Goal: Information Seeking & Learning: Check status

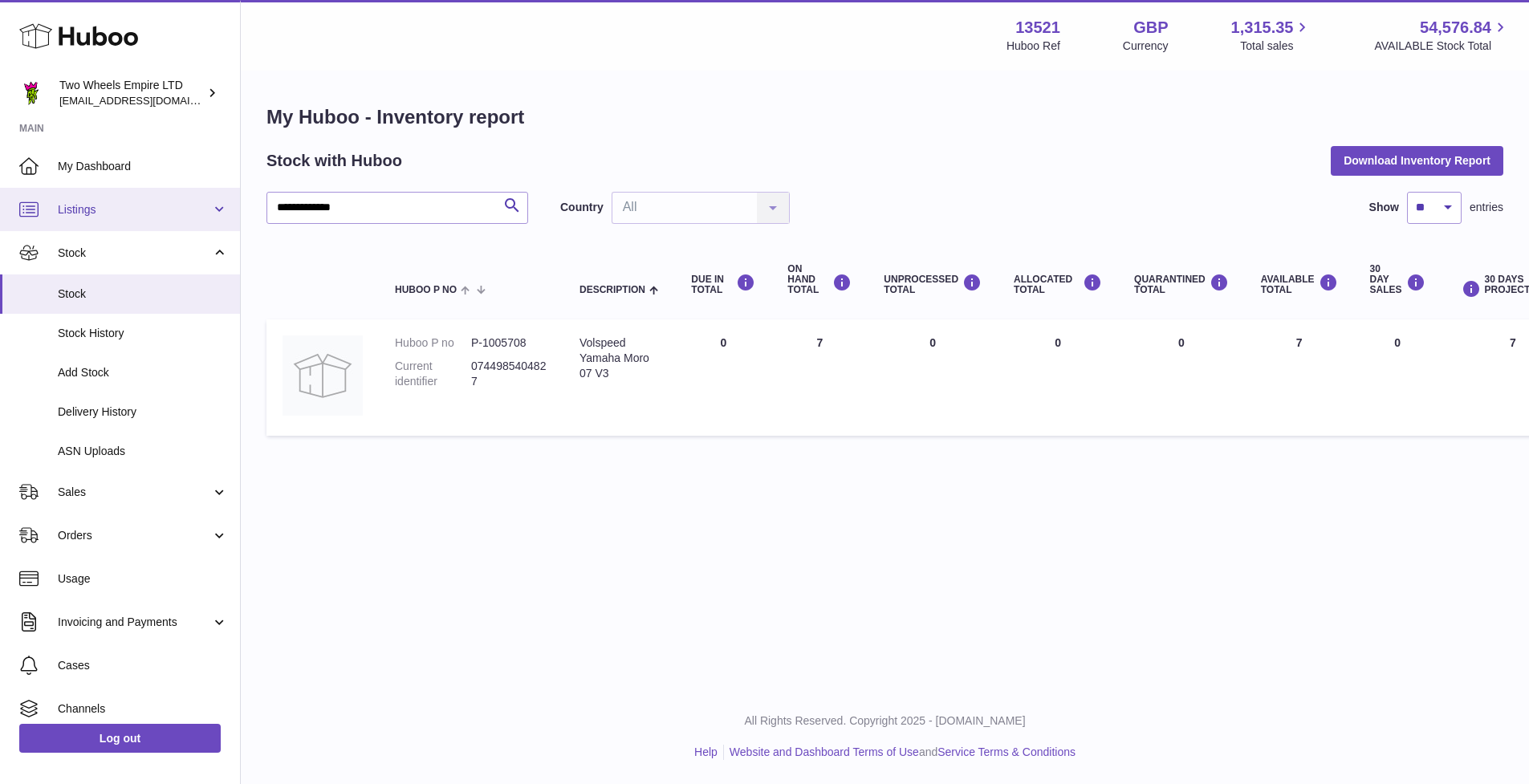
click at [101, 211] on span "Listings" at bounding box center [134, 210] width 153 height 16
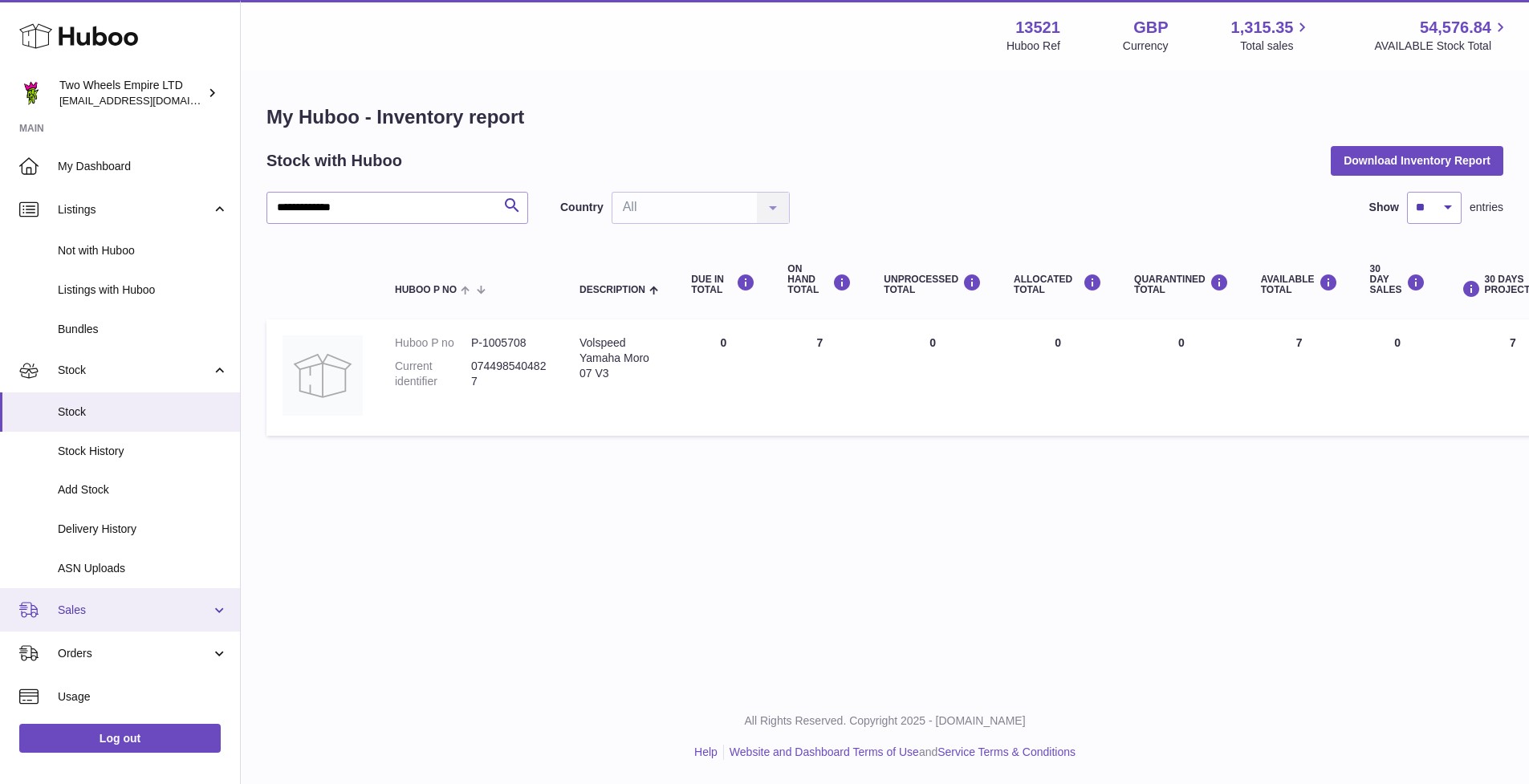
click at [103, 619] on link "Sales" at bounding box center [120, 610] width 240 height 43
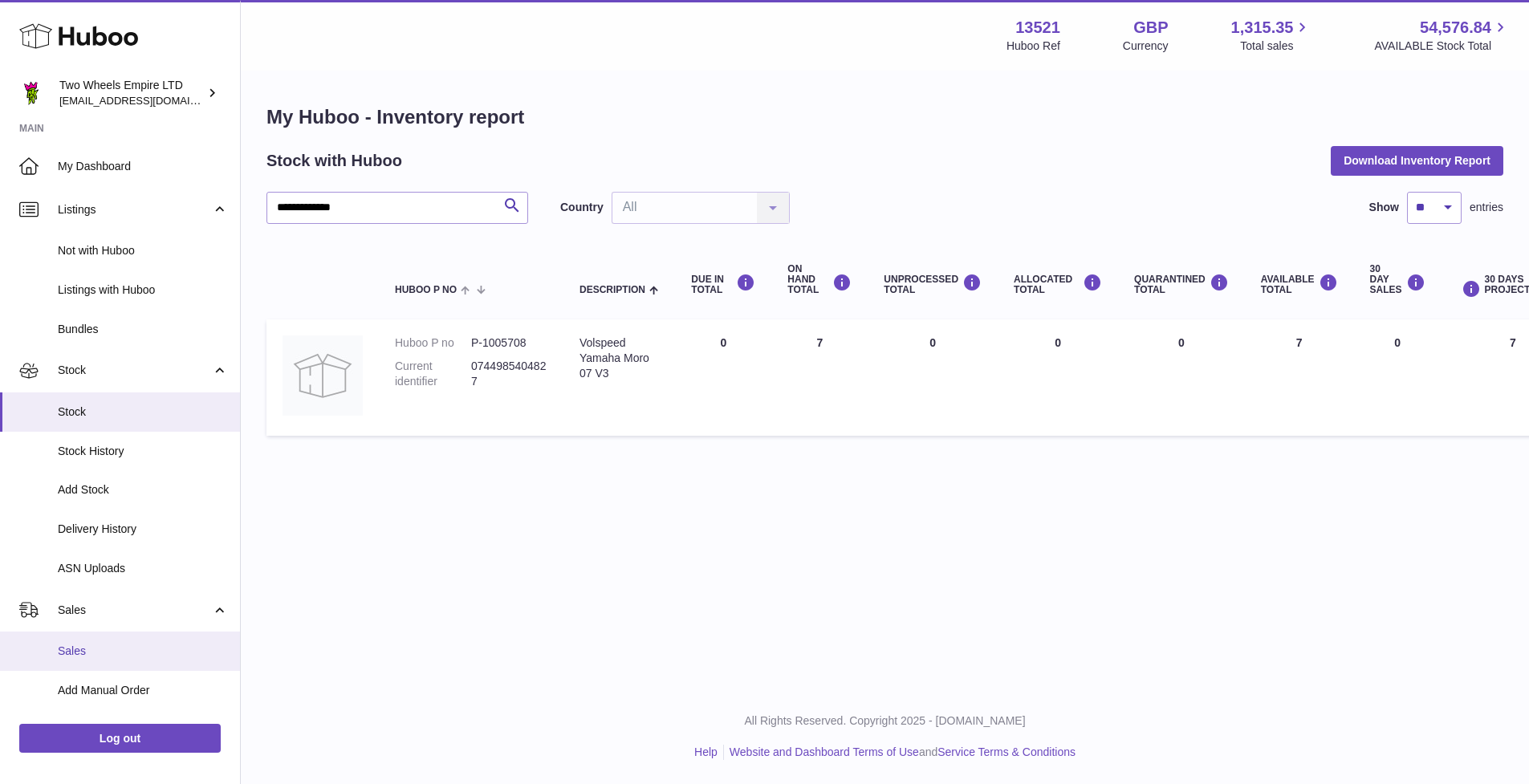
click at [84, 642] on link "Sales" at bounding box center [120, 651] width 240 height 39
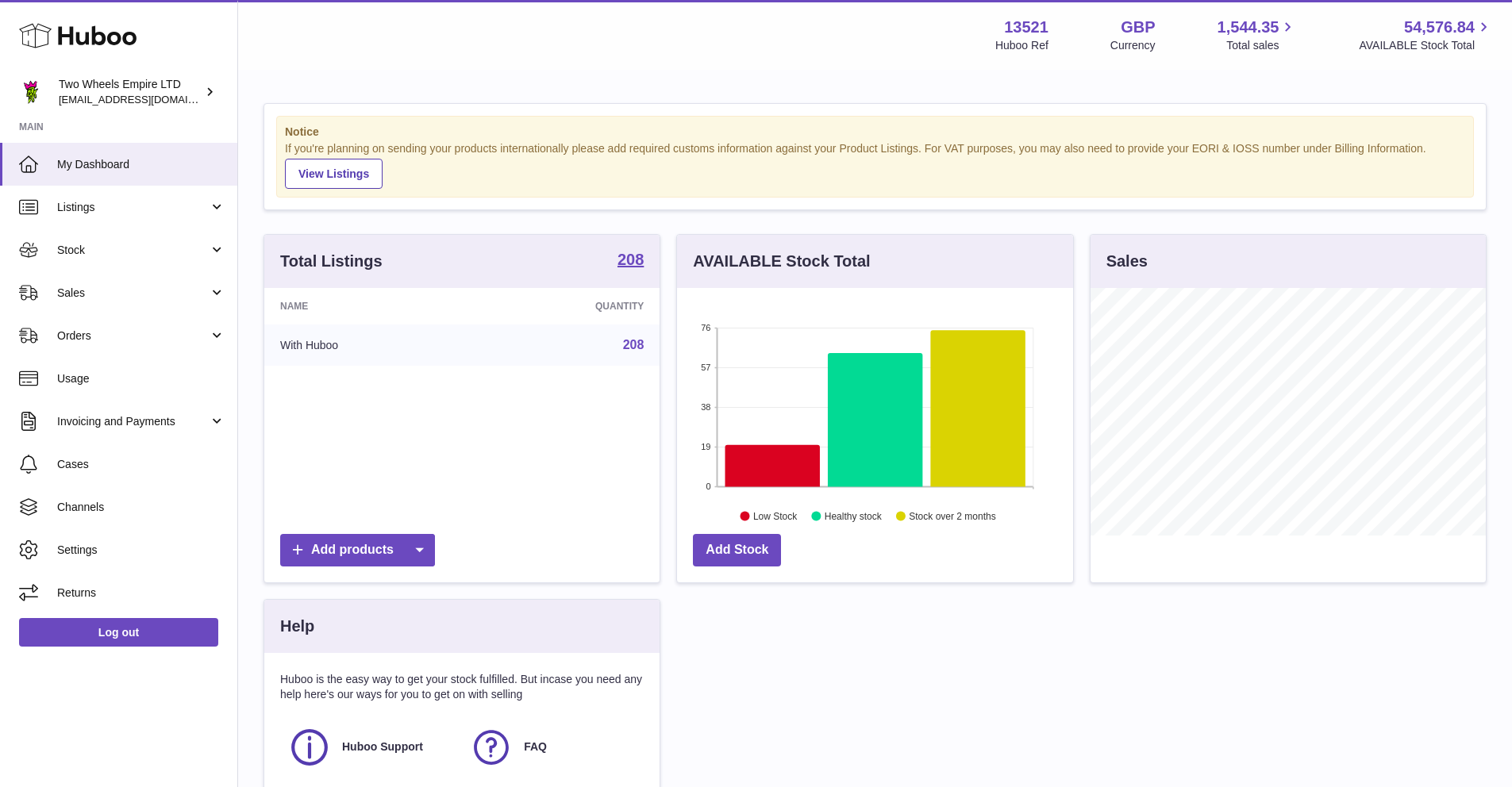
scroll to position [247, 396]
click at [81, 295] on span "Sales" at bounding box center [132, 293] width 151 height 15
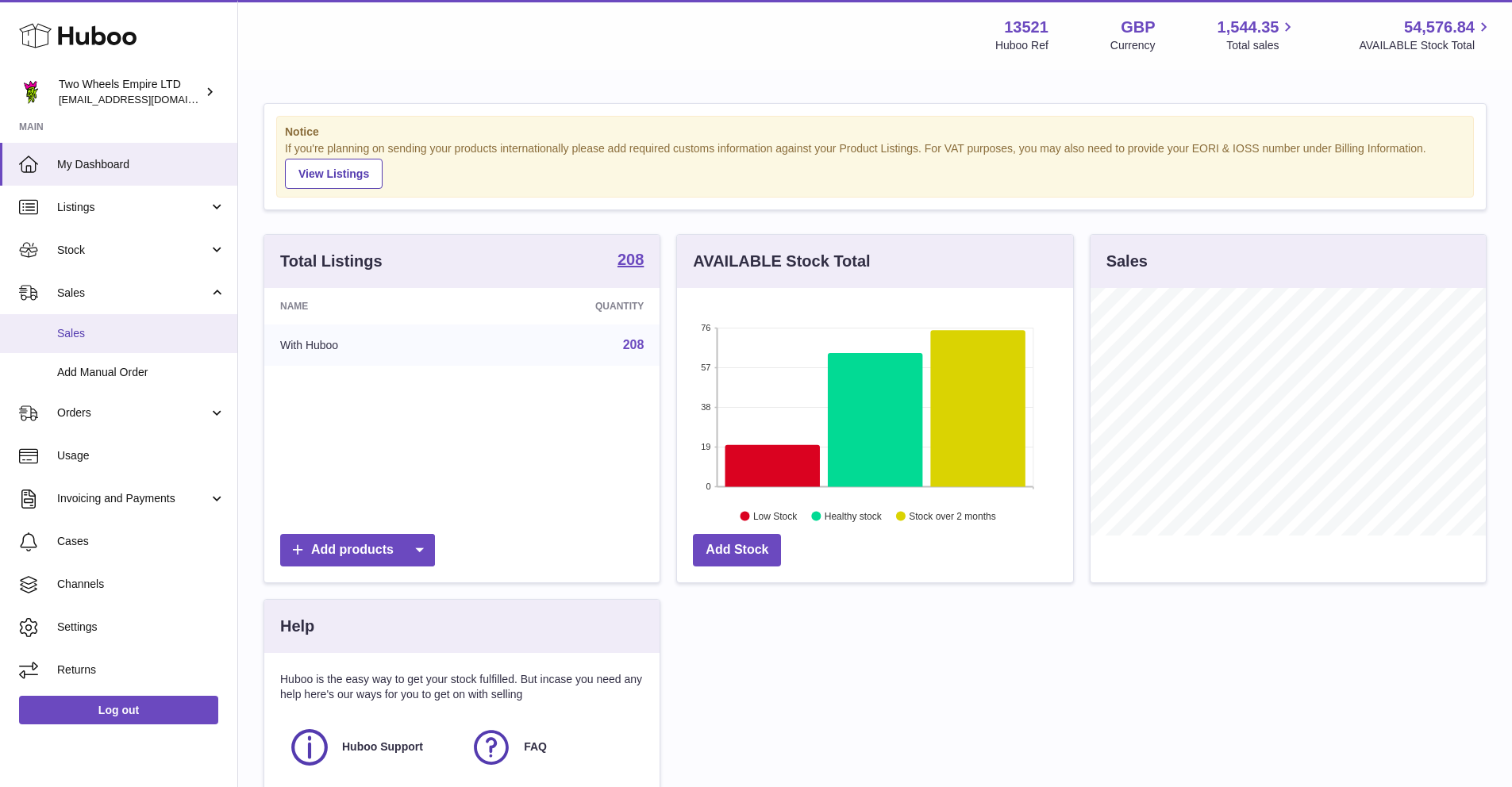
click at [77, 346] on link "Sales" at bounding box center [119, 333] width 237 height 39
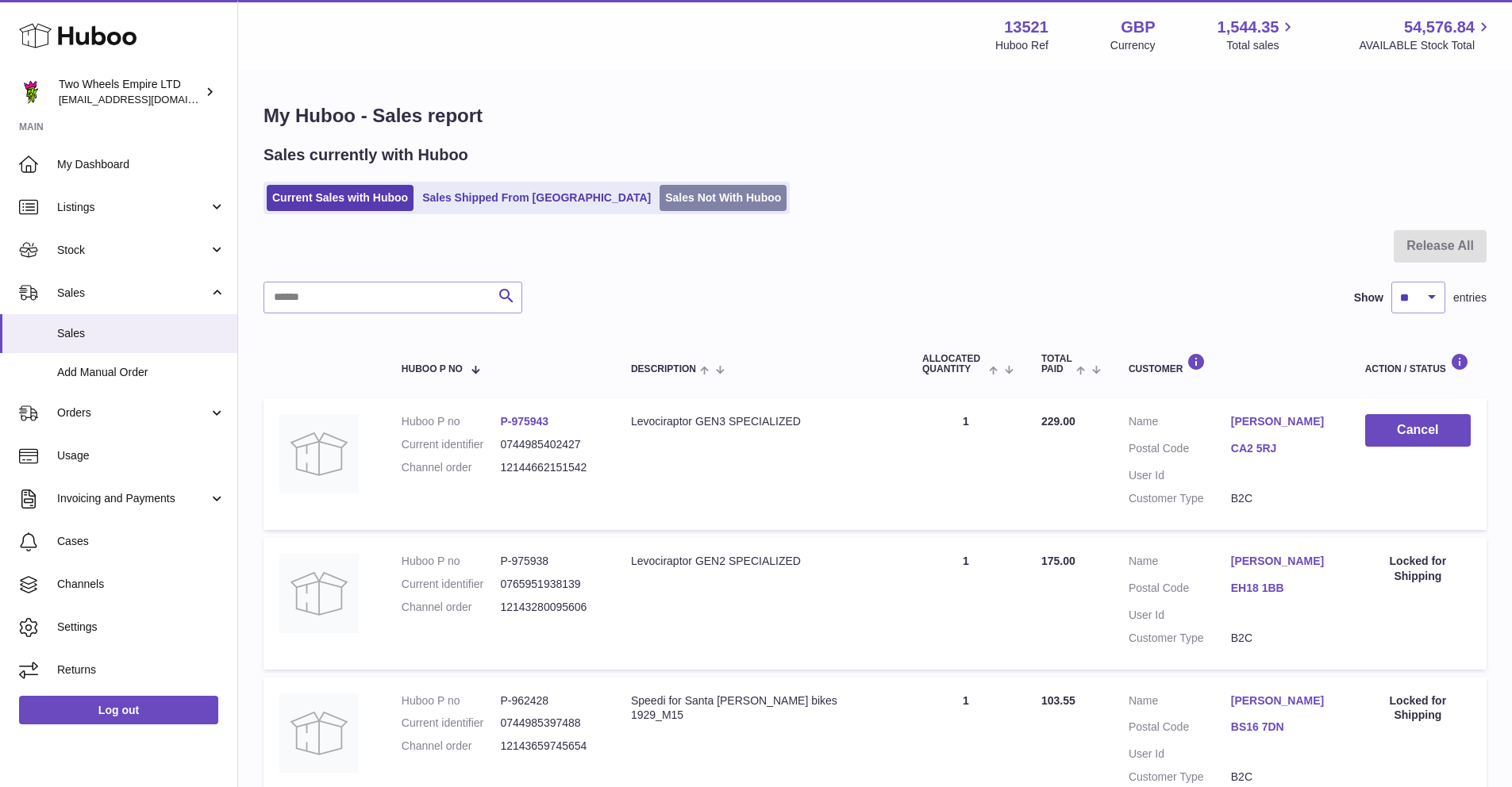
click at [659, 192] on link "Sales Not With Huboo" at bounding box center [723, 198] width 127 height 26
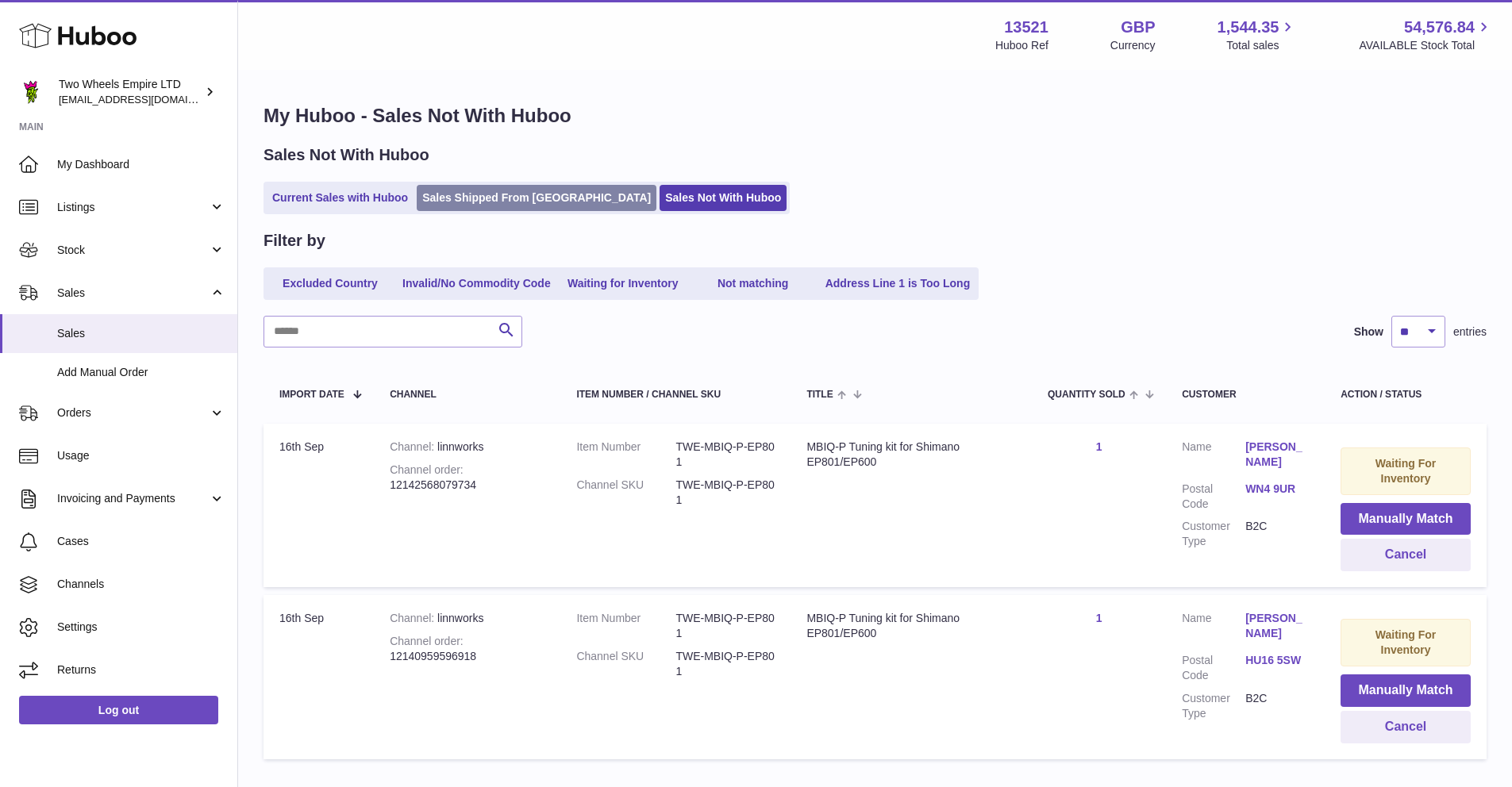
click at [516, 191] on link "Sales Shipped From Huboo" at bounding box center [536, 198] width 240 height 26
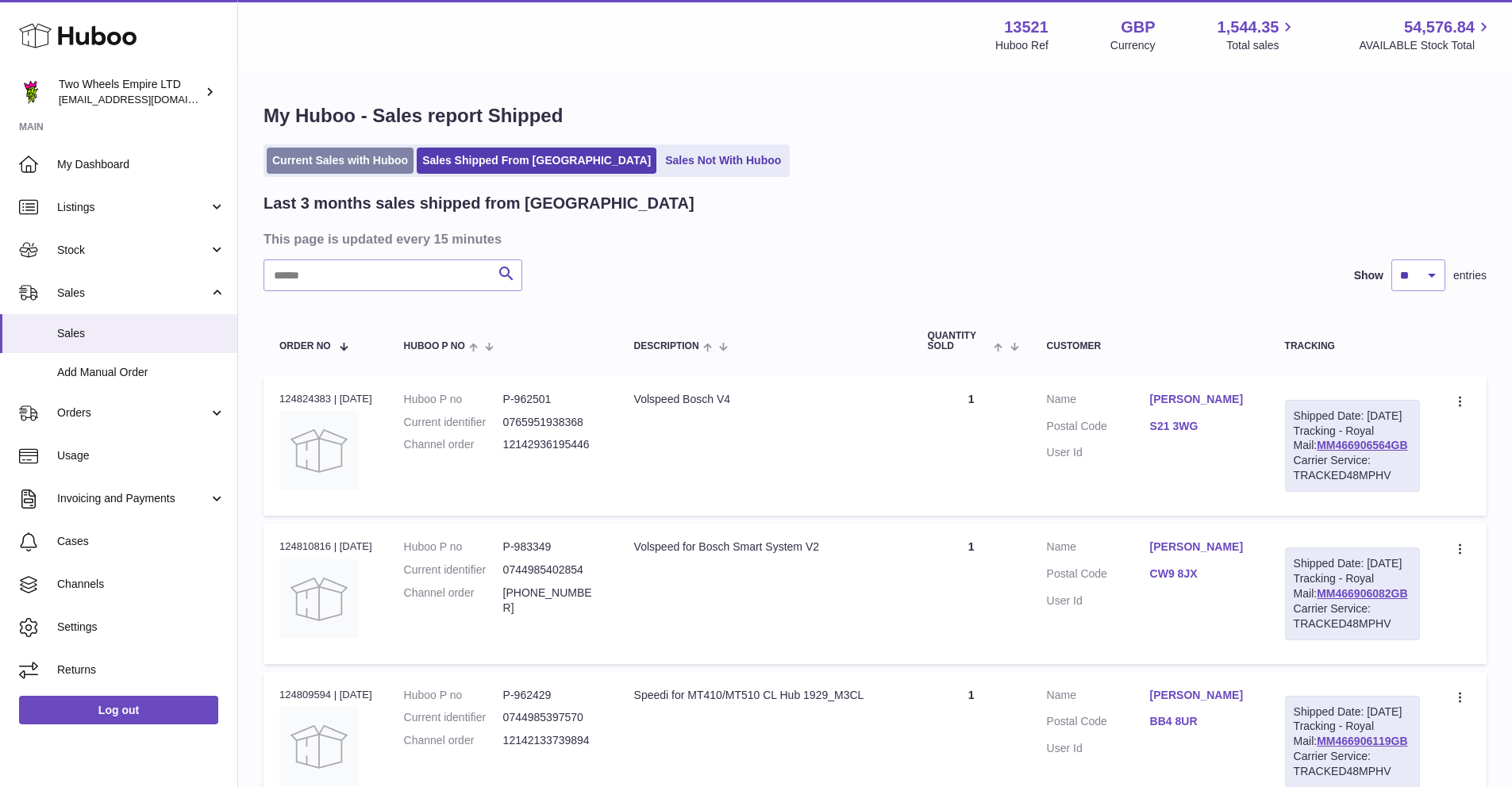
click at [338, 160] on link "Current Sales with Huboo" at bounding box center [340, 161] width 147 height 26
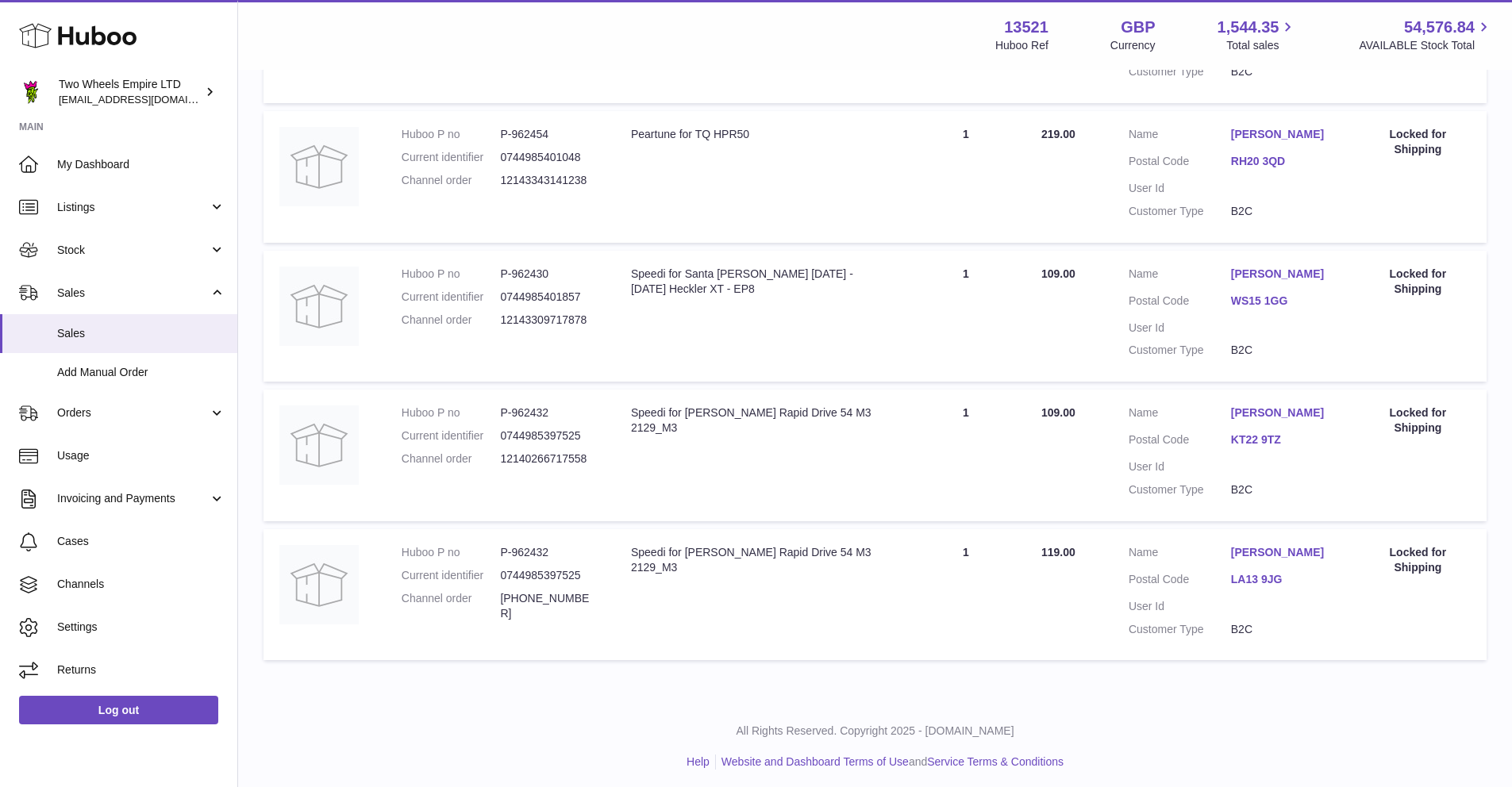
scroll to position [990, 0]
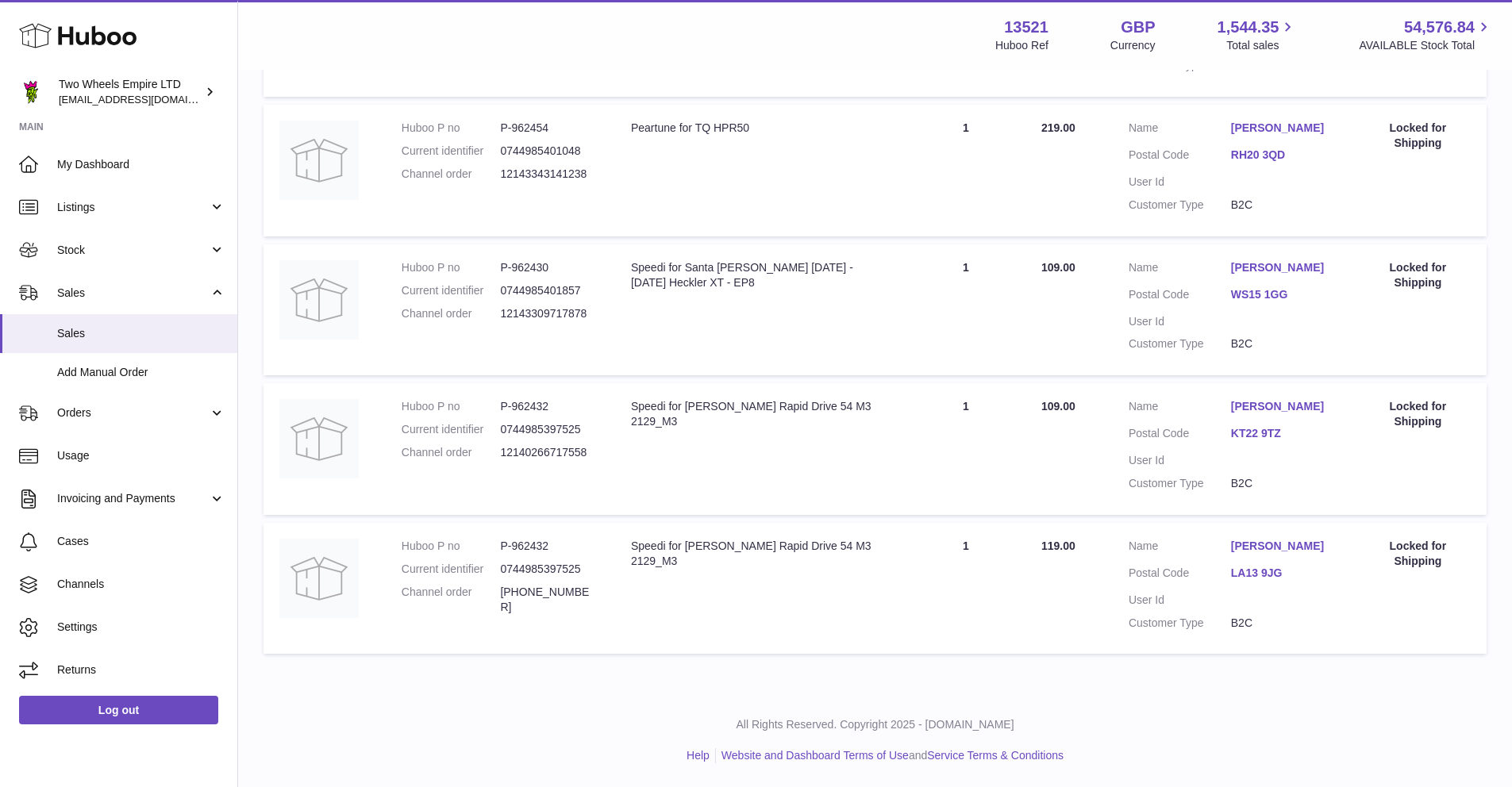
click at [1276, 547] on link "[PERSON_NAME]" at bounding box center [1282, 546] width 102 height 15
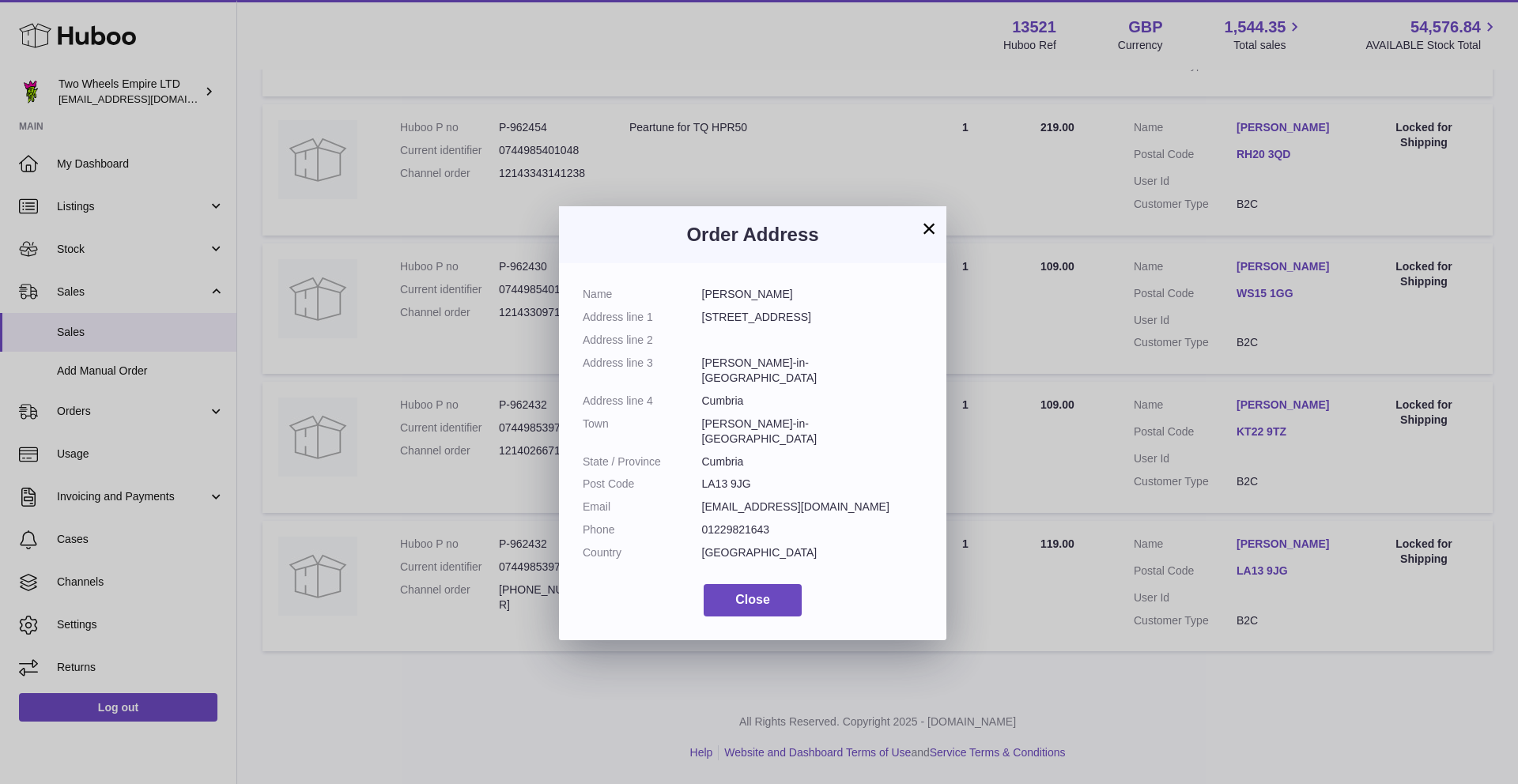
drag, startPoint x: 770, startPoint y: 297, endPoint x: 699, endPoint y: 294, distance: 71.1
click at [699, 294] on dl "Name [PERSON_NAME] Address line [STREET_ADDRESS] Address line 2 Address line 3 …" at bounding box center [752, 427] width 340 height 282
copy dl "[PERSON_NAME]"
click at [926, 224] on button "×" at bounding box center [929, 229] width 19 height 19
